Goal: Information Seeking & Learning: Learn about a topic

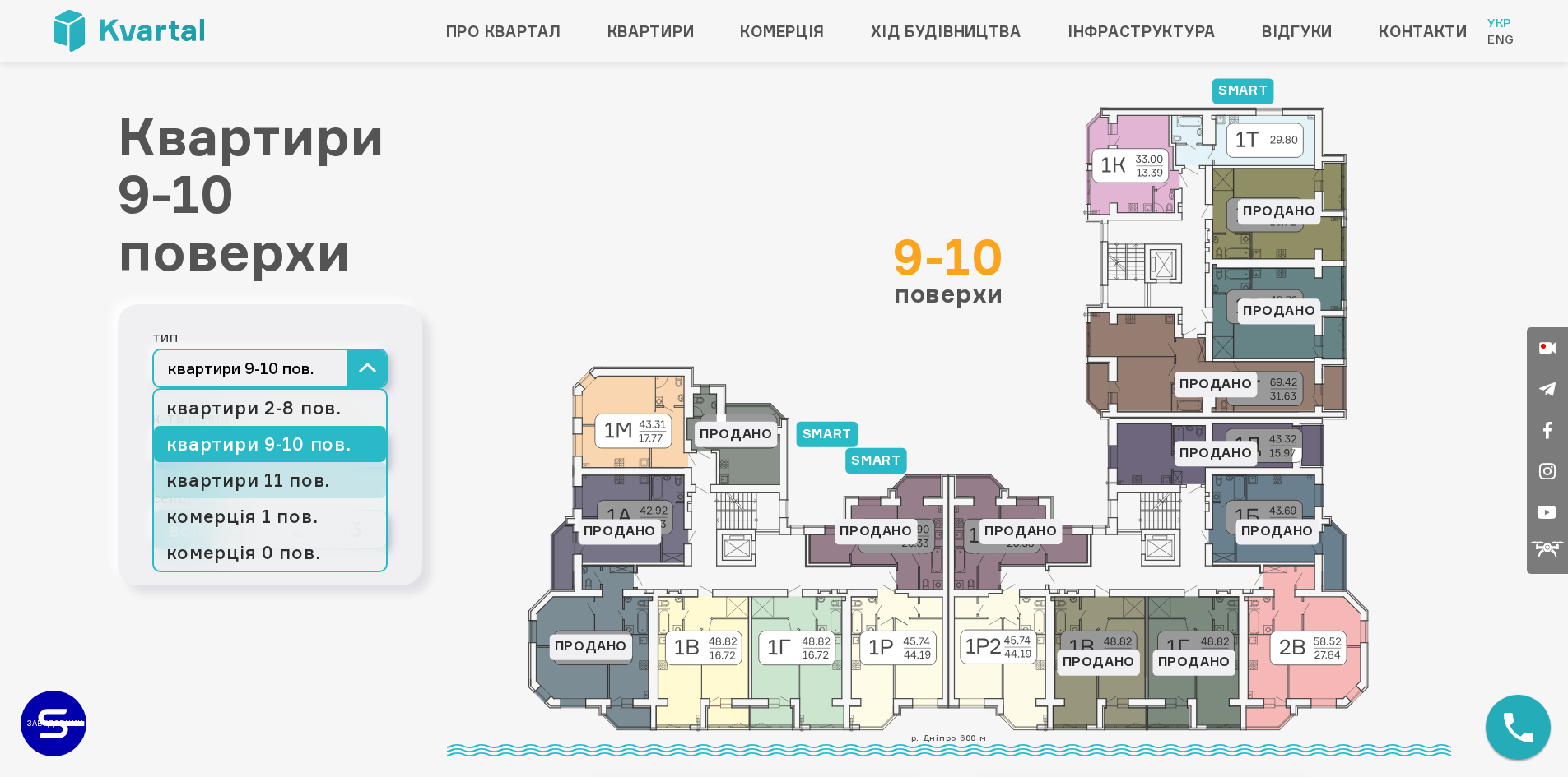
click at [309, 477] on link "квартири 11 пов." at bounding box center [270, 480] width 232 height 36
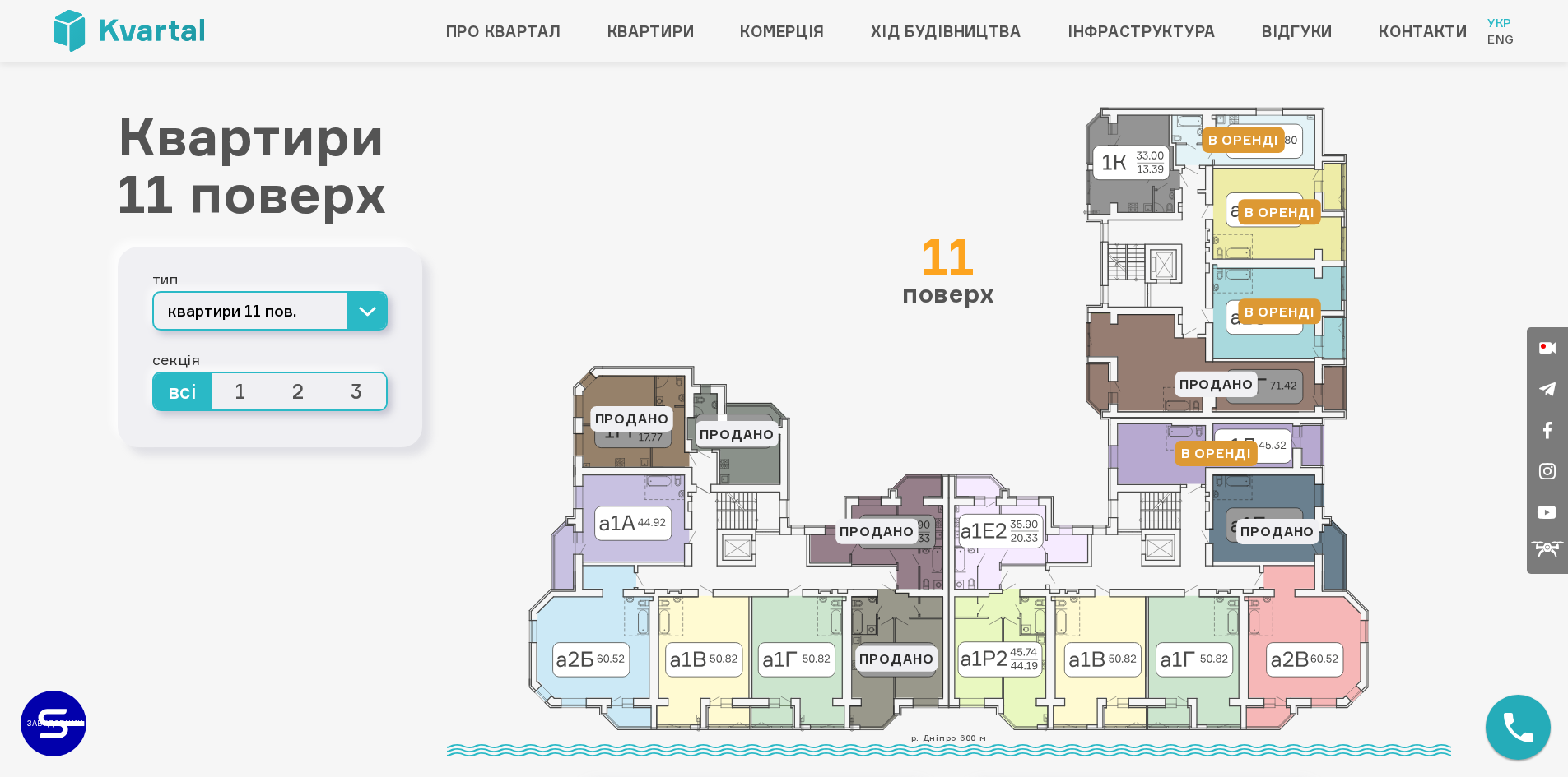
click at [1164, 372] on icon at bounding box center [1216, 364] width 260 height 102
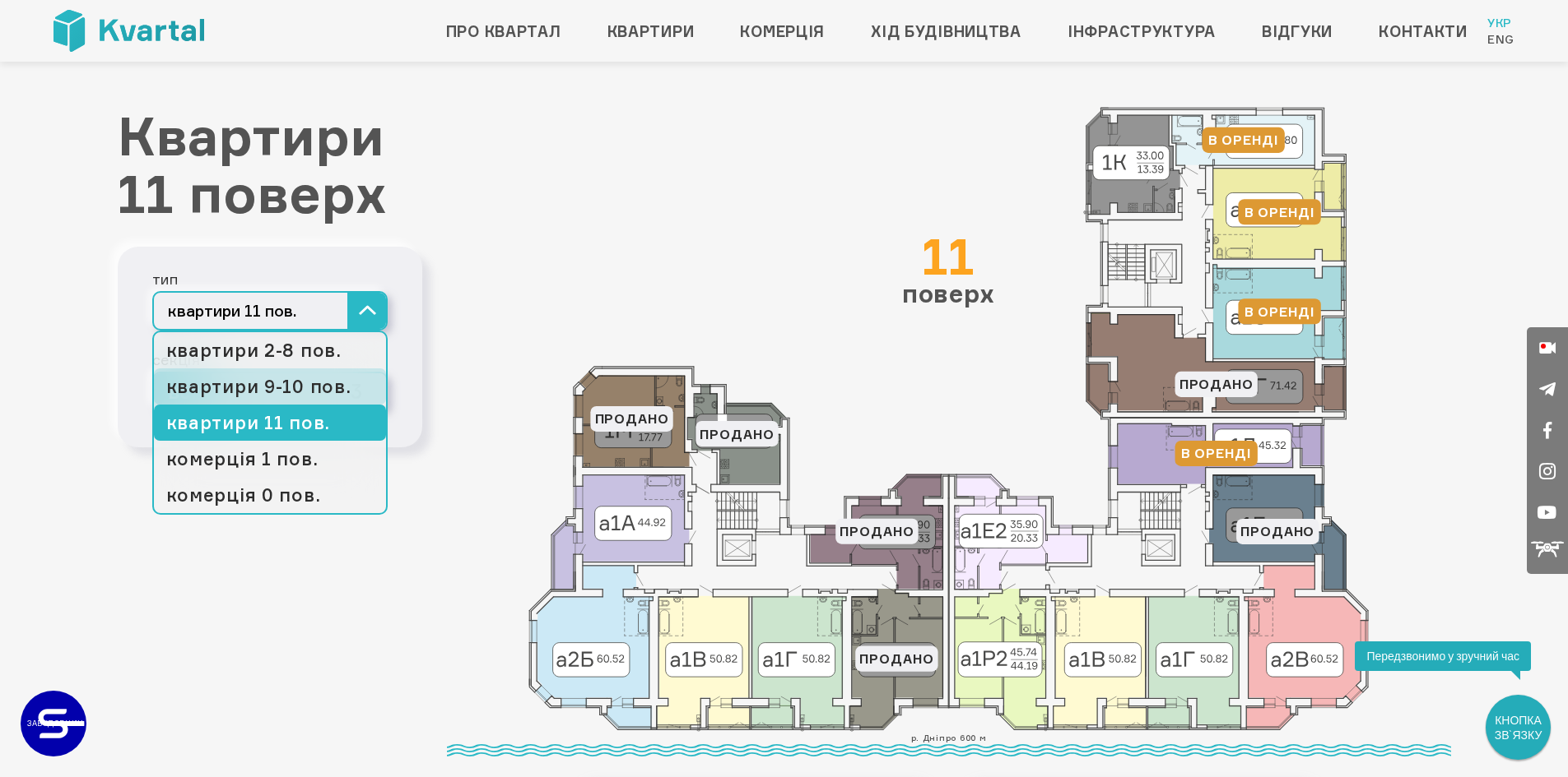
click at [330, 384] on link "квартири 9-10 пов." at bounding box center [270, 386] width 232 height 36
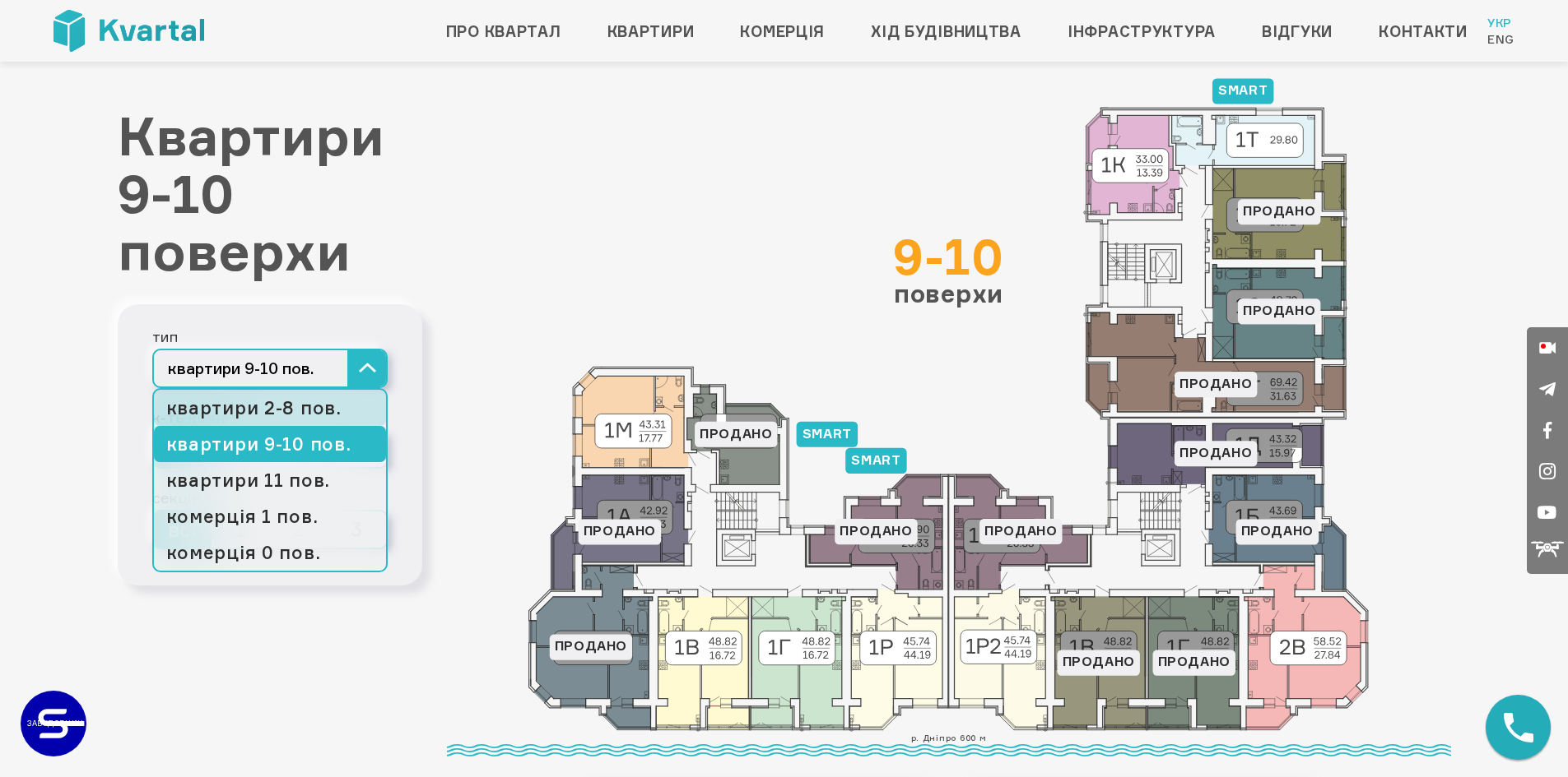
click at [294, 402] on link "квартири 2-8 пов." at bounding box center [270, 407] width 232 height 36
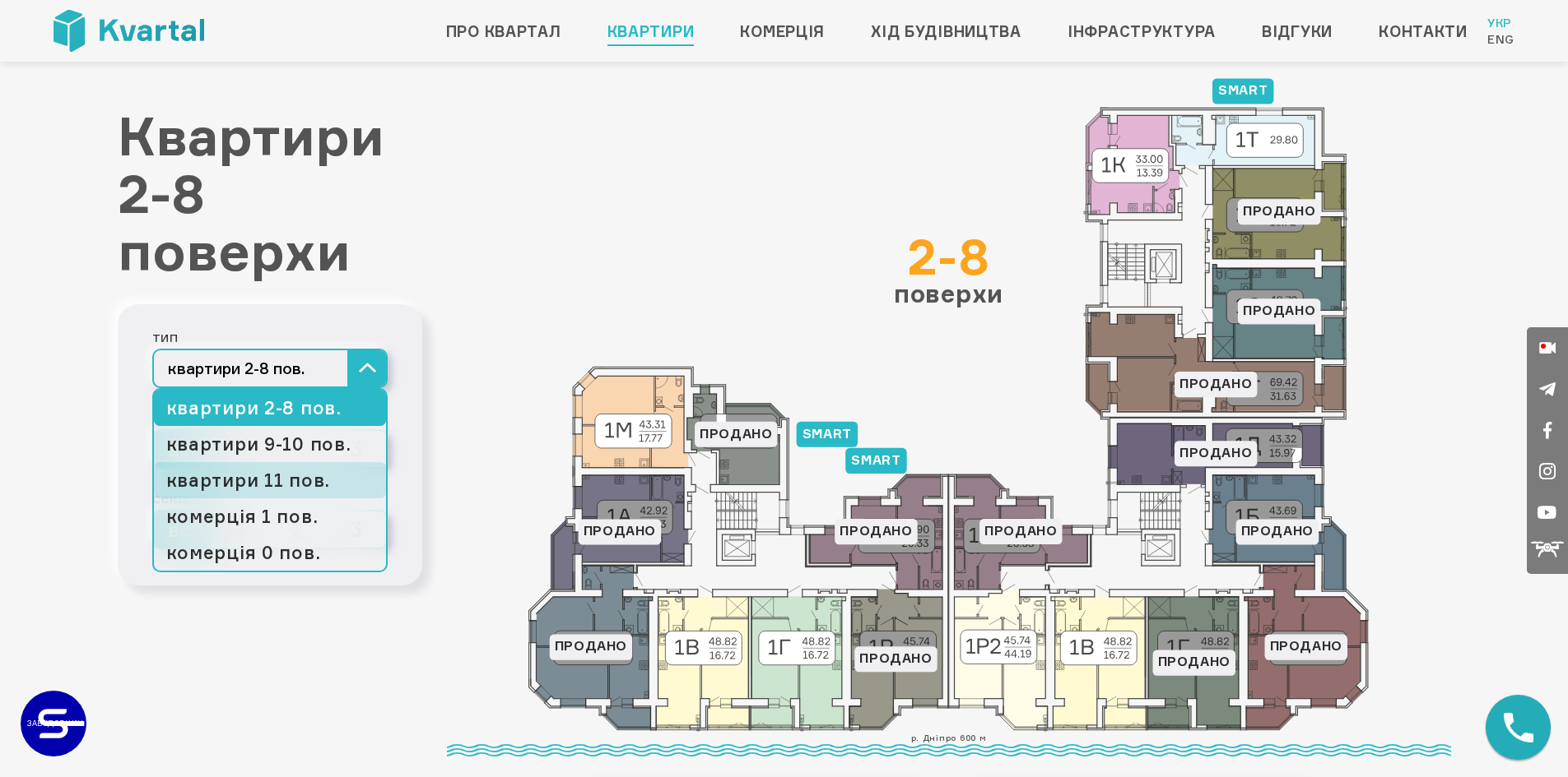
click at [280, 478] on link "квартири 11 пов." at bounding box center [270, 480] width 232 height 36
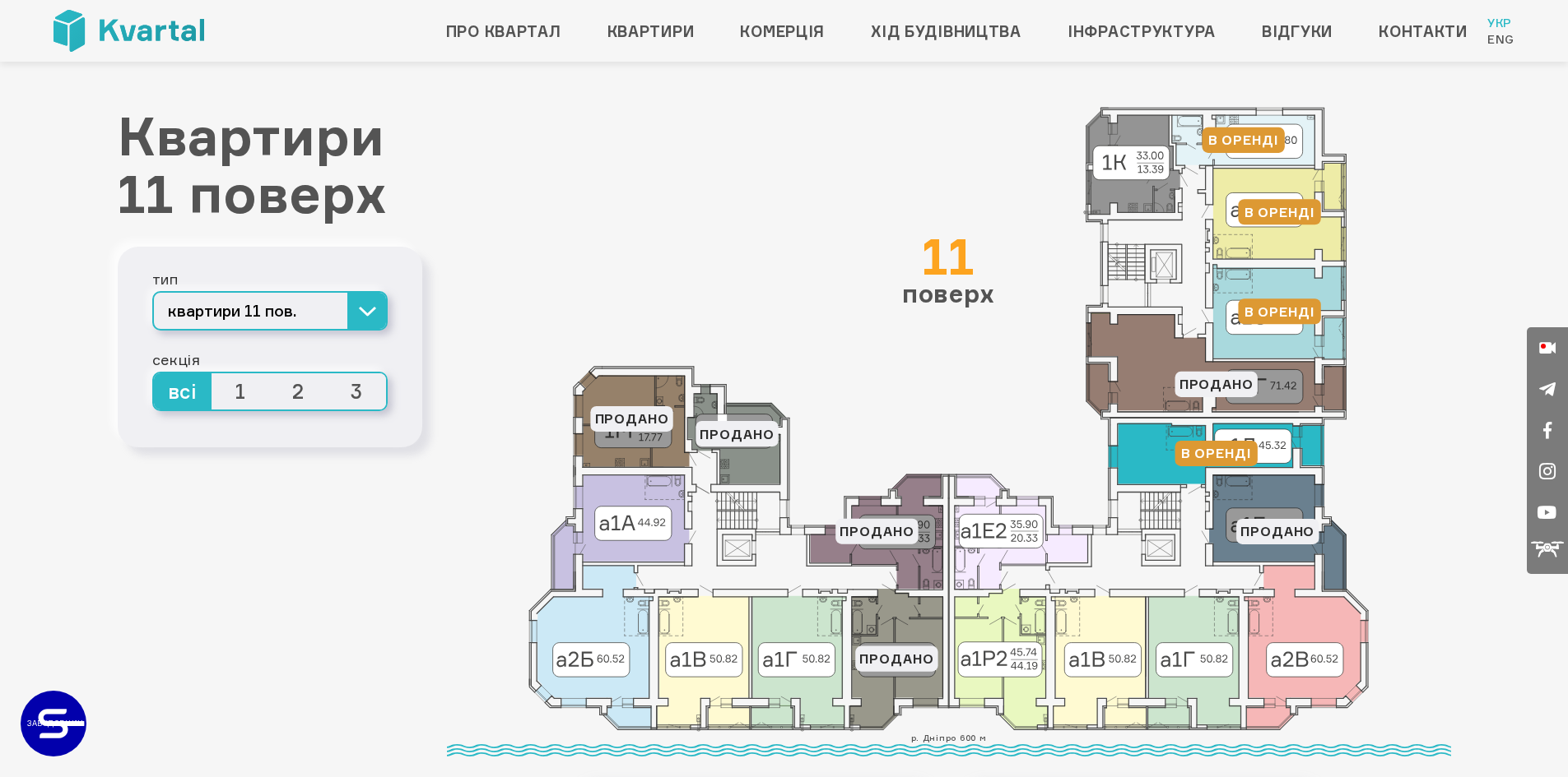
click at [1159, 457] on icon at bounding box center [1217, 454] width 216 height 60
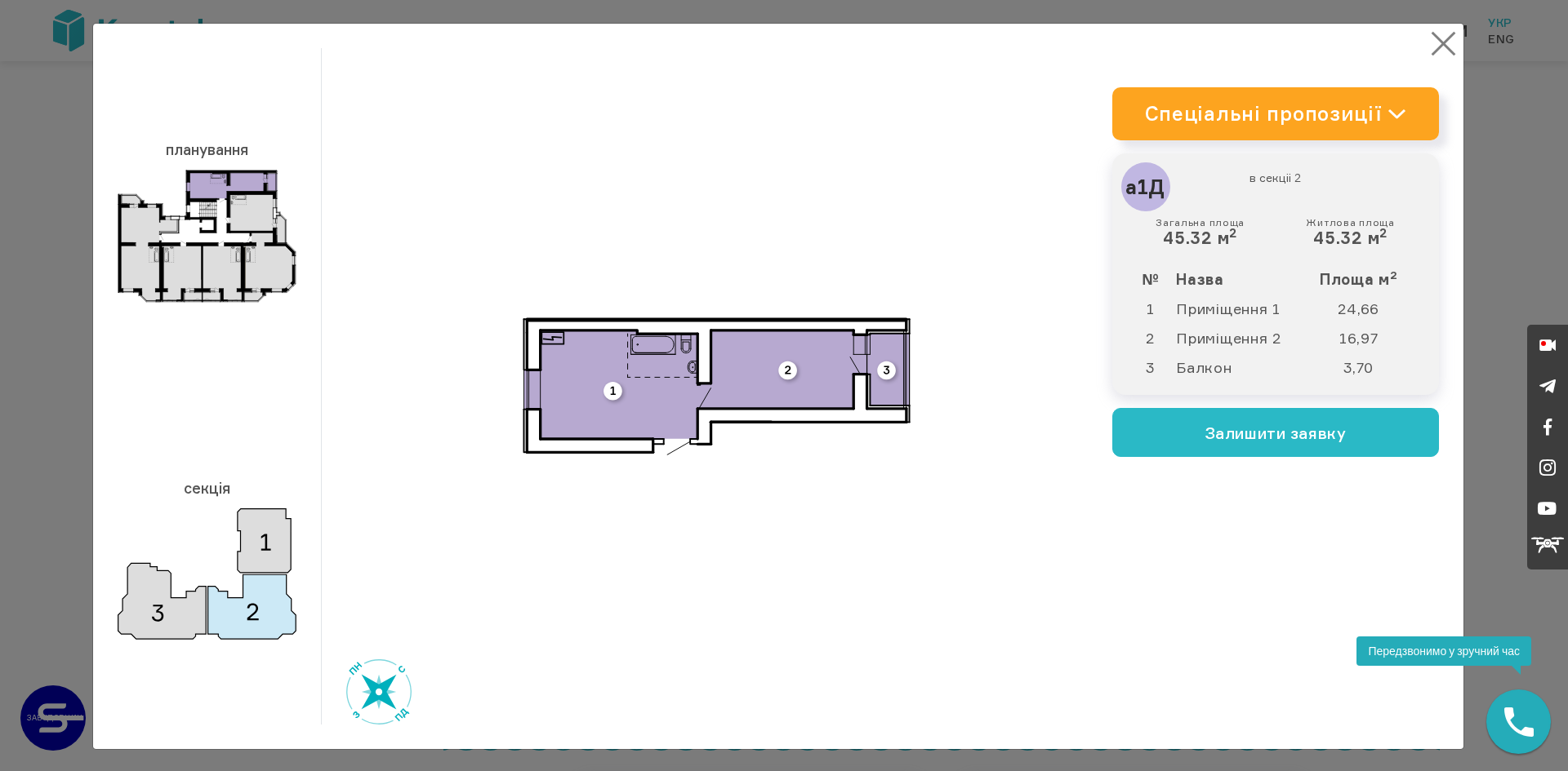
click at [1440, 45] on button "×" at bounding box center [1443, 43] width 32 height 32
